Goal: Check status: Check status

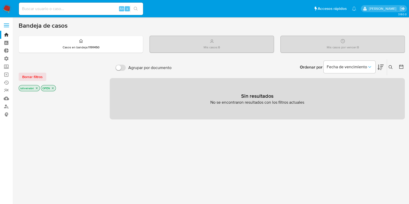
click at [6, 25] on span at bounding box center [6, 25] width 5 height 1
click at [0, 0] on input "checkbox" at bounding box center [0, 0] width 0 height 0
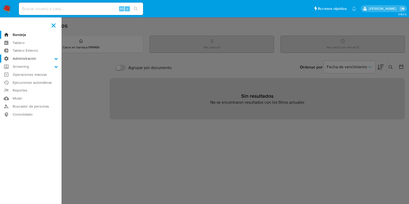
click at [31, 60] on label "Administración" at bounding box center [31, 59] width 62 height 8
click at [0, 0] on input "Administración" at bounding box center [0, 0] width 0 height 0
click at [31, 60] on label "Administración" at bounding box center [31, 59] width 62 height 8
click at [0, 0] on input "Administración" at bounding box center [0, 0] width 0 height 0
click at [20, 72] on label "Screening" at bounding box center [31, 73] width 62 height 8
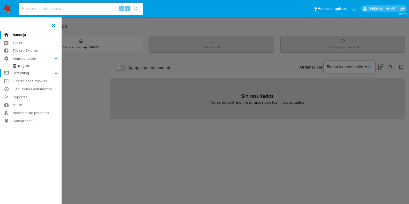
click at [0, 0] on input "Screening" at bounding box center [0, 0] width 0 height 0
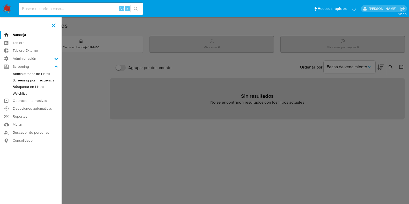
click at [45, 74] on link "Administrador de Listas" at bounding box center [31, 74] width 62 height 6
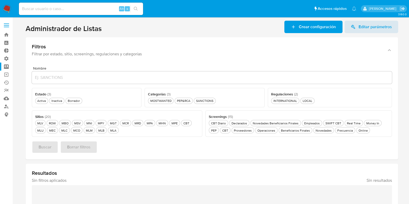
click at [4, 26] on label at bounding box center [6, 25] width 13 height 11
click at [0, 0] on input "checkbox" at bounding box center [0, 0] width 0 height 0
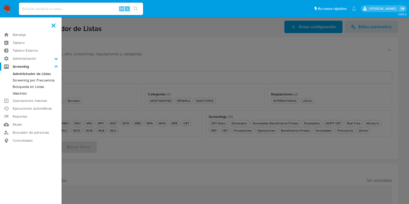
click at [37, 79] on link "Screening por Frecuencia" at bounding box center [31, 80] width 62 height 6
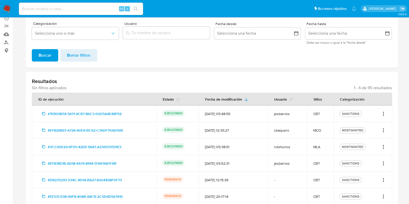
scroll to position [105, 0]
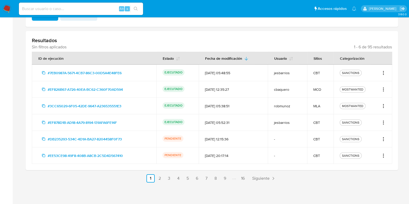
drag, startPoint x: 311, startPoint y: 86, endPoint x: 322, endPoint y: 88, distance: 11.5
click at [325, 86] on td "MCO" at bounding box center [320, 89] width 26 height 17
click at [318, 91] on div "MCO" at bounding box center [320, 89] width 14 height 5
drag, startPoint x: 309, startPoint y: 89, endPoint x: 333, endPoint y: 87, distance: 23.8
click at [333, 87] on td "MCO" at bounding box center [320, 89] width 26 height 17
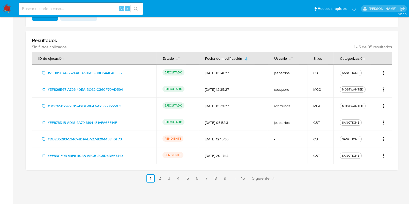
click at [326, 89] on div "MCO" at bounding box center [320, 89] width 14 height 5
drag, startPoint x: 314, startPoint y: 89, endPoint x: 324, endPoint y: 89, distance: 10.1
click at [323, 89] on div "MCO" at bounding box center [320, 89] width 14 height 5
drag, startPoint x: 324, startPoint y: 93, endPoint x: 321, endPoint y: 96, distance: 4.4
click at [323, 93] on td "MCO" at bounding box center [320, 89] width 26 height 17
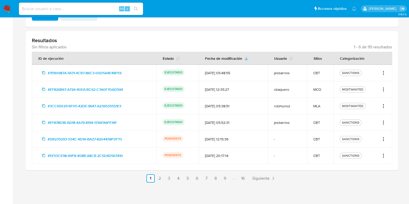
drag, startPoint x: 314, startPoint y: 105, endPoint x: 327, endPoint y: 105, distance: 12.9
click at [327, 105] on div "MLA" at bounding box center [320, 106] width 14 height 5
click at [325, 113] on td "MLA" at bounding box center [320, 106] width 26 height 17
click at [314, 121] on div "CBT" at bounding box center [320, 122] width 14 height 5
drag, startPoint x: 317, startPoint y: 108, endPoint x: 320, endPoint y: 108, distance: 2.9
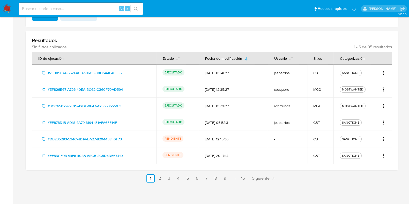
click at [320, 108] on td "MLA" at bounding box center [320, 106] width 26 height 17
click at [320, 108] on div "MLA" at bounding box center [320, 106] width 14 height 5
click at [157, 178] on link "2" at bounding box center [160, 178] width 8 height 8
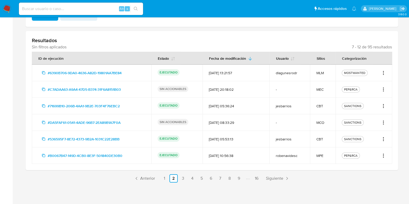
drag, startPoint x: 316, startPoint y: 73, endPoint x: 326, endPoint y: 73, distance: 9.8
click at [326, 73] on div "MLM" at bounding box center [322, 73] width 13 height 5
click at [325, 74] on div "MLM" at bounding box center [322, 73] width 13 height 5
drag, startPoint x: 323, startPoint y: 72, endPoint x: 311, endPoint y: 72, distance: 11.9
click at [311, 72] on td "MLM" at bounding box center [323, 73] width 26 height 17
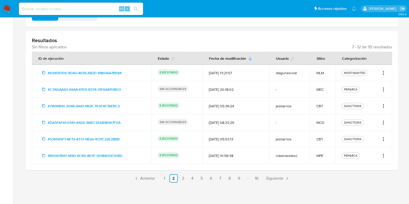
click at [315, 74] on td "MLM" at bounding box center [323, 73] width 26 height 17
drag, startPoint x: 316, startPoint y: 154, endPoint x: 332, endPoint y: 157, distance: 16.0
click at [332, 157] on td "MPE" at bounding box center [323, 156] width 26 height 17
click at [326, 157] on div "MPE" at bounding box center [322, 155] width 13 height 5
drag, startPoint x: 317, startPoint y: 105, endPoint x: 334, endPoint y: 105, distance: 16.6
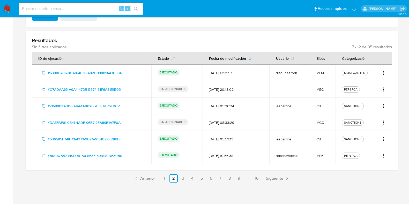
click at [334, 105] on td "CBT" at bounding box center [323, 106] width 26 height 17
click at [329, 109] on td "CBT" at bounding box center [323, 106] width 26 height 17
drag, startPoint x: 319, startPoint y: 88, endPoint x: 322, endPoint y: 90, distance: 3.6
click at [322, 90] on div "MEC" at bounding box center [322, 89] width 13 height 5
click at [320, 89] on div "MEC" at bounding box center [322, 89] width 13 height 5
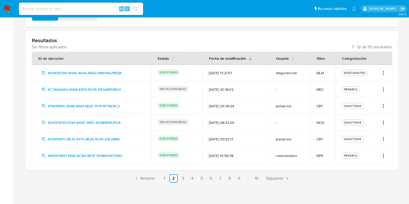
click at [383, 89] on icon "Acciones" at bounding box center [383, 89] width 5 height 6
click at [369, 102] on button "Ver detalles" at bounding box center [366, 101] width 39 height 12
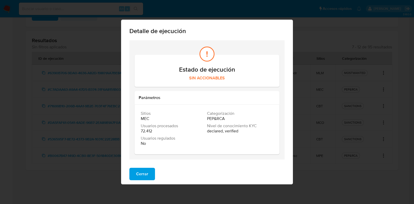
click at [134, 175] on button "Cerrar" at bounding box center [142, 174] width 26 height 12
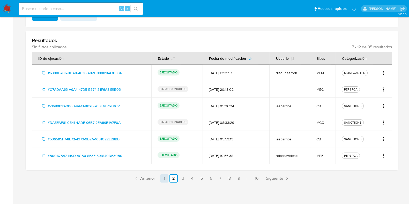
click at [166, 180] on link "1" at bounding box center [164, 178] width 8 height 8
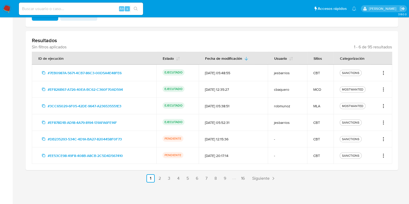
drag, startPoint x: 314, startPoint y: 91, endPoint x: 322, endPoint y: 88, distance: 8.5
click at [322, 88] on div "MCO" at bounding box center [320, 89] width 14 height 5
click at [322, 89] on div "MCO" at bounding box center [320, 89] width 14 height 5
drag, startPoint x: 312, startPoint y: 74, endPoint x: 314, endPoint y: 77, distance: 4.0
click at [336, 72] on tr "#7EB0987A-5671-4CB7-86C3-00D5A4E48FE6 EJECUTADO [DATE] 05:48:55 jesbarrios CBT …" at bounding box center [212, 73] width 360 height 17
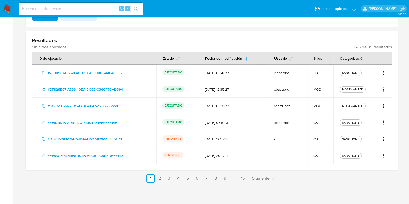
click at [314, 77] on td "CBT" at bounding box center [320, 73] width 26 height 17
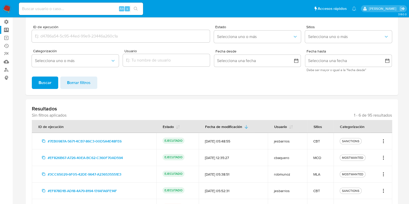
scroll to position [0, 0]
